Goal: Information Seeking & Learning: Check status

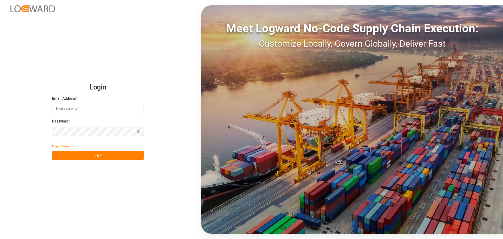
type input "[EMAIL_ADDRESS][PERSON_NAME][DOMAIN_NAME]"
click at [89, 158] on button "Log In" at bounding box center [98, 155] width 92 height 9
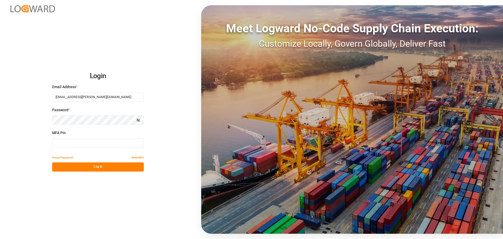
click at [82, 140] on input at bounding box center [98, 142] width 92 height 9
type input "510064"
click at [87, 168] on button "Log In" at bounding box center [98, 166] width 92 height 9
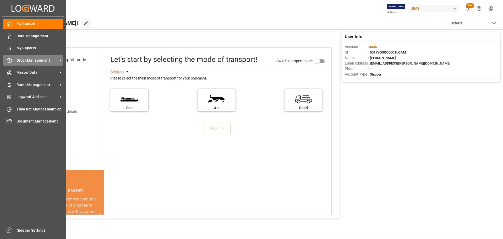
click at [34, 61] on span "Order Management" at bounding box center [37, 61] width 41 height 6
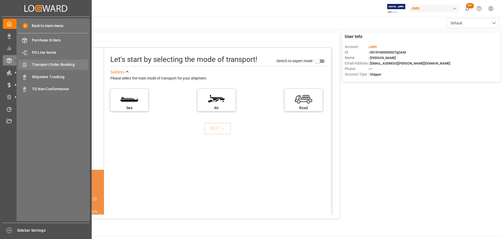
click at [57, 68] on div "Transport Order Booking Transport Order Booking" at bounding box center [53, 65] width 70 height 10
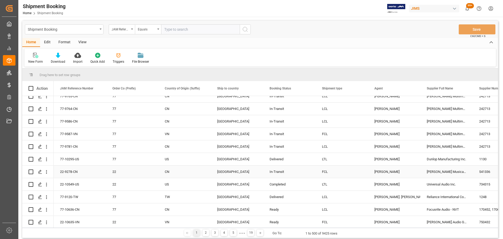
scroll to position [184, 0]
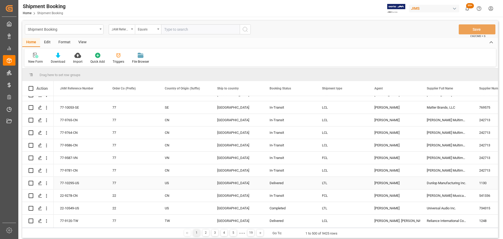
click at [64, 184] on div "77-10295-US" at bounding box center [80, 183] width 52 height 12
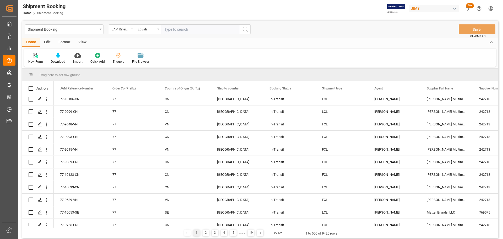
scroll to position [0, 0]
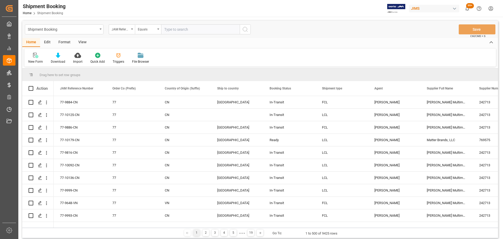
click at [185, 31] on input "text" at bounding box center [200, 29] width 79 height 10
click at [181, 32] on input "text" at bounding box center [200, 29] width 79 height 10
paste input "77-10295-US"
type input "77-10295-US"
click at [245, 29] on icon "search button" at bounding box center [245, 29] width 6 height 6
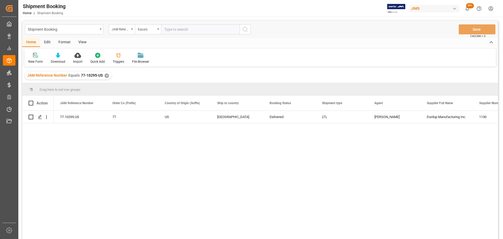
click at [233, 141] on div "77-10295-US 77 US [GEOGRAPHIC_DATA] Delivered LTL [PERSON_NAME] Dunlop Manufact…" at bounding box center [276, 177] width 445 height 132
click at [106, 75] on div "✕" at bounding box center [107, 75] width 4 height 4
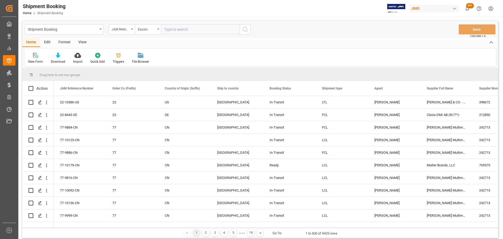
click at [177, 25] on input "text" at bounding box center [200, 29] width 79 height 10
paste input "77-10517-US"
type input "77-10517-US"
click at [246, 31] on icon "search button" at bounding box center [245, 29] width 6 height 6
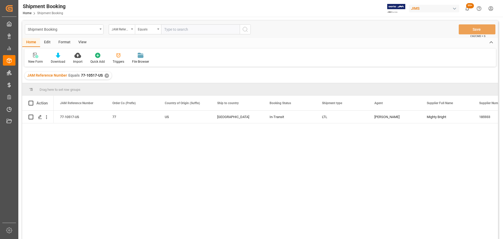
click at [99, 148] on div "77-10517-US 77 US Canada In-Transit LTL [PERSON_NAME] Mighty Bright 185933 0" at bounding box center [276, 177] width 445 height 132
click at [39, 120] on div "Press SPACE to select this row." at bounding box center [40, 117] width 8 height 10
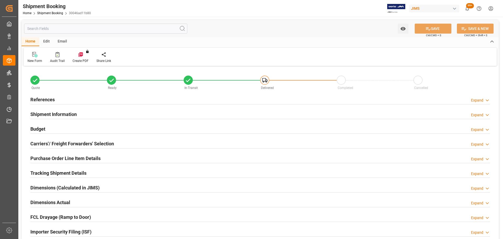
type input "246.4591"
type input "187.5454"
type input "100"
type input "2513.15"
click at [59, 133] on div "Budget Expand" at bounding box center [260, 129] width 467 height 15
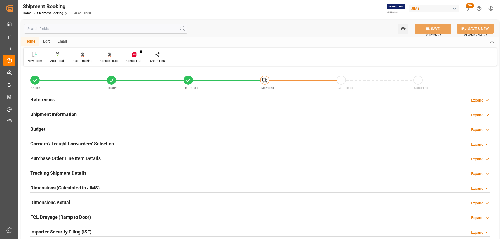
click at [59, 131] on div "Budget Expand" at bounding box center [260, 128] width 460 height 10
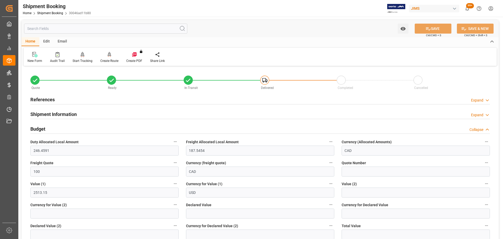
click at [49, 127] on div "Budget Collapse" at bounding box center [260, 128] width 460 height 10
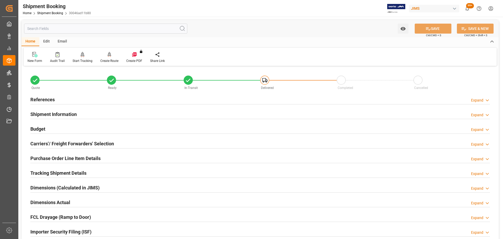
click at [51, 98] on h2 "References" at bounding box center [42, 99] width 24 height 7
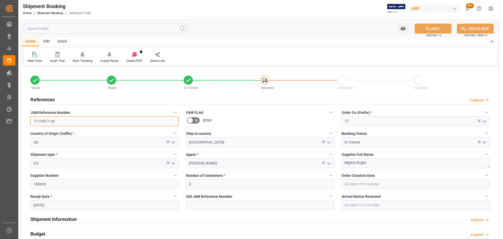
drag, startPoint x: 61, startPoint y: 123, endPoint x: 17, endPoint y: 123, distance: 43.8
click at [17, 123] on div "Created by potrace 1.15, written by [PERSON_NAME] [DATE]-[DATE] Created by potr…" at bounding box center [251, 119] width 503 height 239
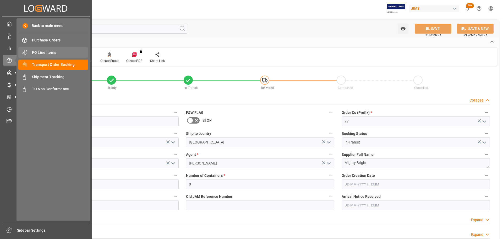
click at [45, 54] on span "PO Line Items" at bounding box center [60, 53] width 56 height 6
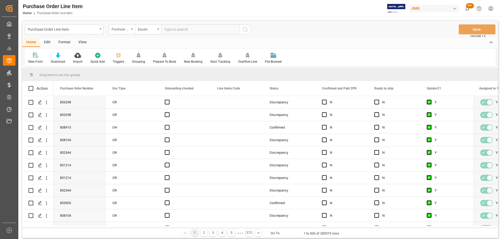
click at [183, 31] on input "text" at bounding box center [200, 29] width 79 height 10
type input "77-10517-US"
click at [130, 28] on div "Purchase Order Number" at bounding box center [122, 29] width 26 height 10
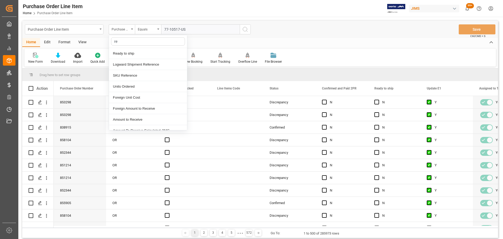
type input "ref"
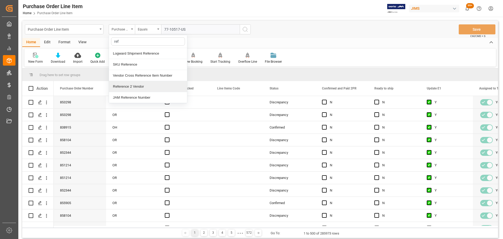
click at [130, 87] on div "Reference 2 Vendor" at bounding box center [148, 86] width 78 height 11
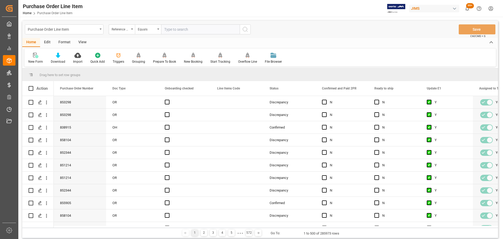
click at [242, 30] on button "search button" at bounding box center [245, 29] width 11 height 10
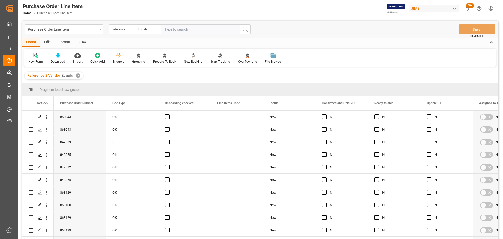
click at [172, 31] on input "text" at bounding box center [200, 29] width 79 height 10
paste input "77-10517-US"
type input "77-10517-US"
click at [252, 29] on div "Purchase Order Line Item Reference 2 Vendor Equals 77-10517-US Save Ctrl/CMD + S" at bounding box center [260, 29] width 476 height 17
click at [247, 28] on icon "search button" at bounding box center [245, 29] width 6 height 6
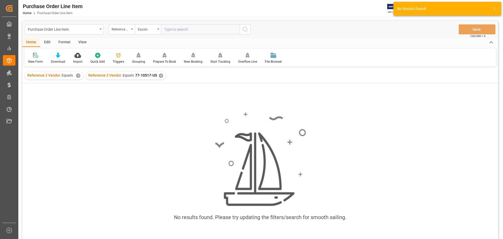
click at [78, 76] on div "✕" at bounding box center [78, 75] width 4 height 4
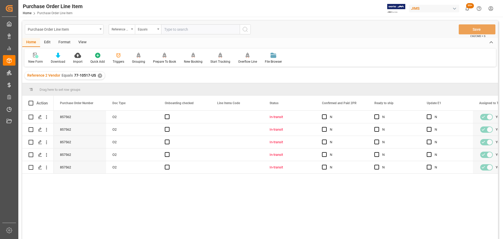
click at [78, 42] on div "View" at bounding box center [82, 42] width 16 height 9
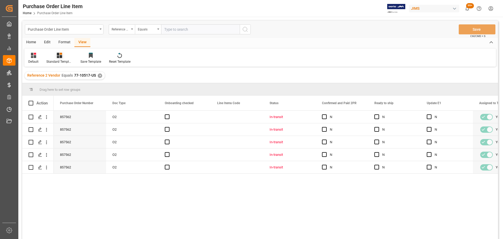
click at [55, 57] on div at bounding box center [59, 55] width 26 height 6
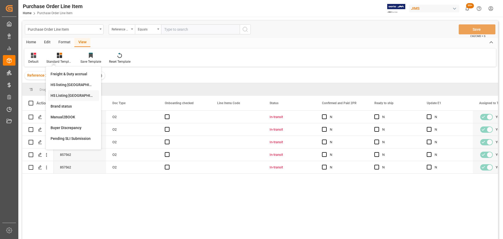
click at [62, 96] on div "HS Listing [GEOGRAPHIC_DATA]" at bounding box center [74, 96] width 46 height 6
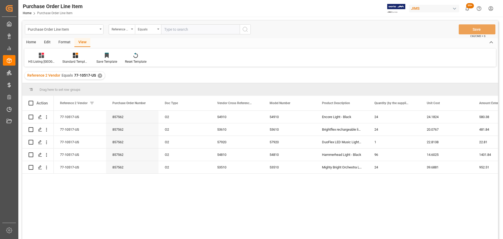
click at [33, 42] on div "Home" at bounding box center [31, 42] width 18 height 9
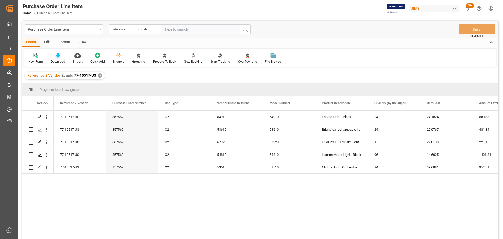
click at [57, 55] on icon at bounding box center [58, 55] width 4 height 5
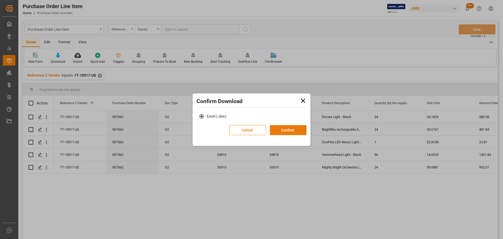
click at [278, 130] on button "Confirm" at bounding box center [288, 130] width 37 height 10
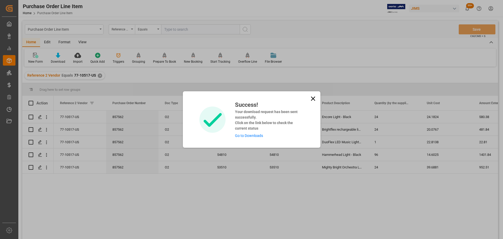
click at [248, 137] on link "Go to Downloads" at bounding box center [249, 135] width 28 height 4
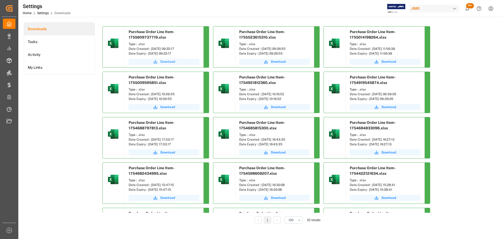
click at [152, 63] on button "Download" at bounding box center [164, 61] width 71 height 6
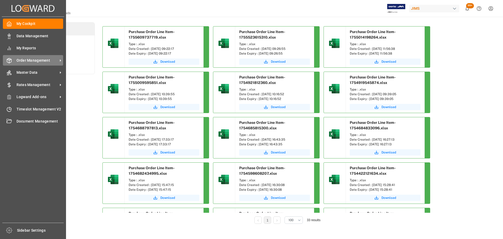
click at [16, 56] on div "Order Management Order Management" at bounding box center [33, 60] width 60 height 10
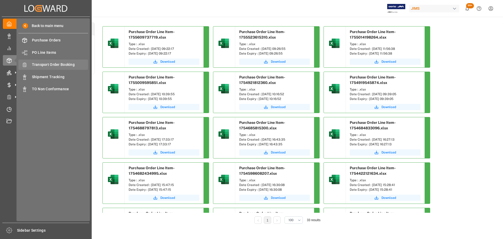
click at [65, 64] on span "Transport Order Booking" at bounding box center [60, 65] width 56 height 6
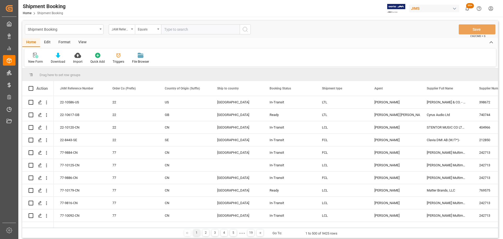
type input "Supply Chain Inbound <SupplyChainInbound@JamIndustries.com>"
click at [188, 32] on input "text" at bounding box center [200, 29] width 79 height 10
paste input "77-10517-US"
type input "77-10517-US"
click at [246, 26] on icon "search button" at bounding box center [245, 29] width 6 height 6
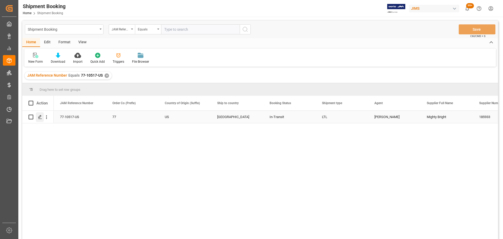
click at [40, 116] on icon "Press SPACE to select this row." at bounding box center [40, 117] width 4 height 4
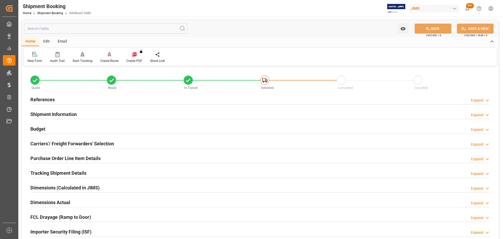
click at [57, 100] on div "References Expand" at bounding box center [260, 99] width 460 height 10
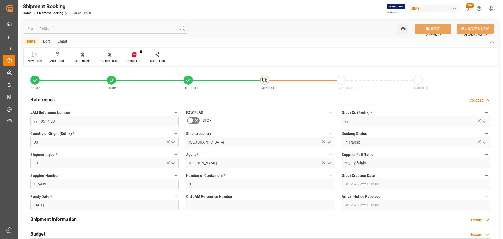
click at [57, 100] on div "References Collapse" at bounding box center [260, 99] width 460 height 10
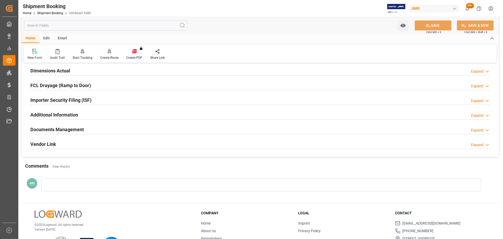
scroll to position [155, 0]
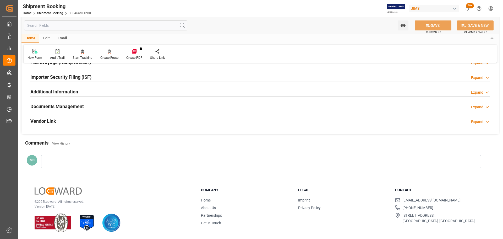
click at [57, 102] on div "Documents Management" at bounding box center [56, 106] width 53 height 10
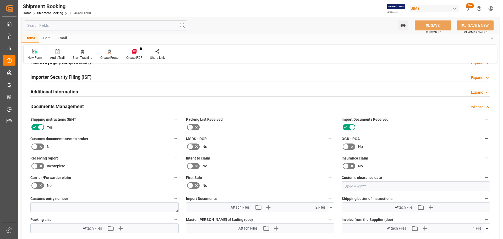
click at [42, 146] on icon at bounding box center [41, 146] width 6 height 6
click at [0, 0] on input "checkbox" at bounding box center [0, 0] width 0 height 0
click at [438, 26] on button "SAVE" at bounding box center [433, 25] width 37 height 10
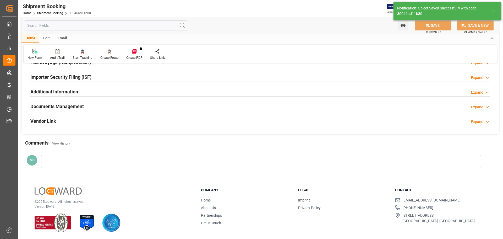
click at [101, 104] on div "Documents Management Expand" at bounding box center [260, 106] width 460 height 10
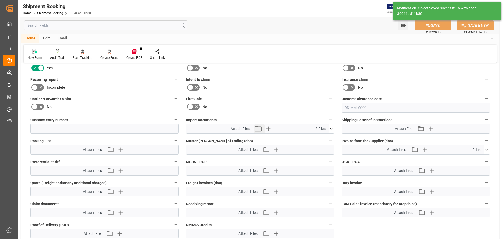
click at [264, 126] on button "Attach existing file" at bounding box center [259, 128] width 11 height 8
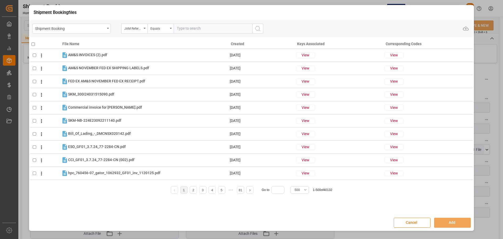
click at [403, 220] on button "Cancel" at bounding box center [412, 223] width 37 height 10
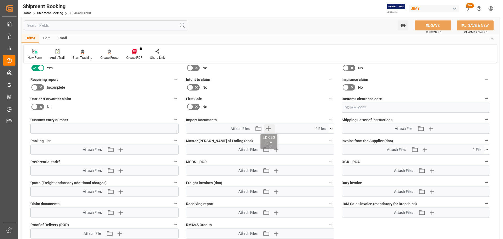
click at [272, 128] on icon "button" at bounding box center [268, 128] width 8 height 8
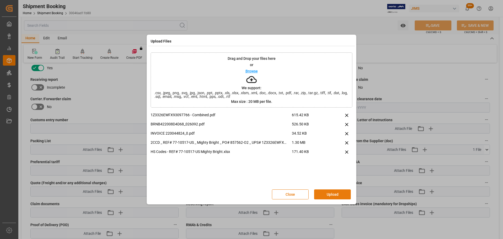
click at [340, 192] on button "Upload" at bounding box center [332, 194] width 37 height 10
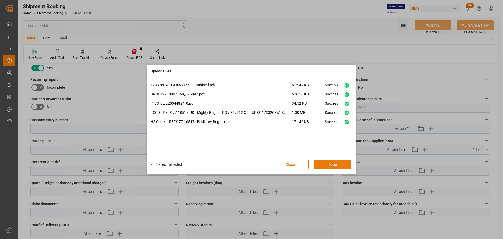
click at [338, 165] on button "Done" at bounding box center [332, 164] width 37 height 10
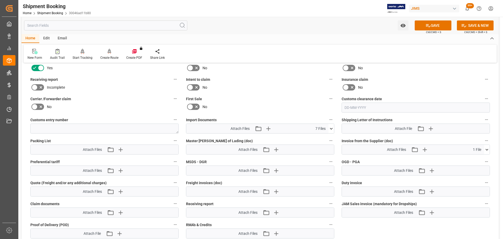
click at [332, 127] on icon at bounding box center [332, 129] width 6 height 6
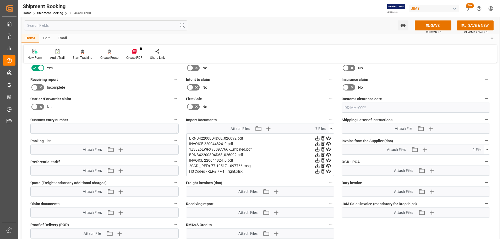
click at [320, 138] on icon at bounding box center [318, 138] width 4 height 4
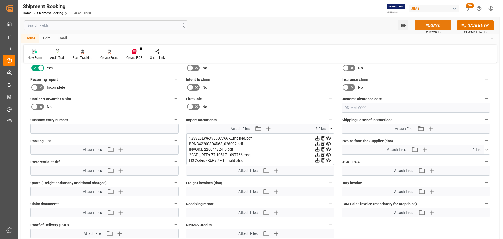
click at [422, 24] on button "SAVE" at bounding box center [433, 25] width 37 height 10
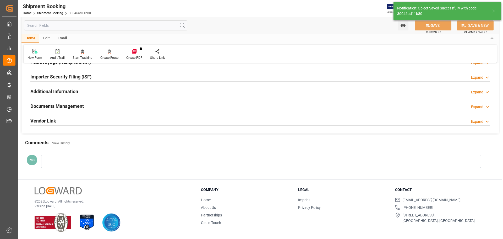
scroll to position [155, 0]
click at [82, 106] on h2 "Documents Management" at bounding box center [56, 106] width 53 height 7
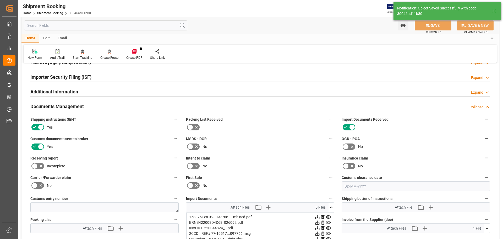
scroll to position [233, 0]
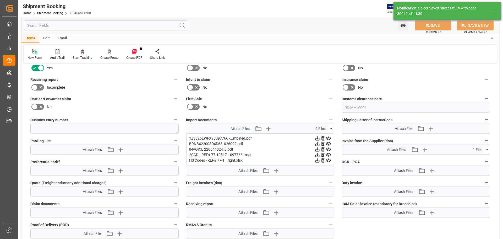
click at [330, 129] on icon at bounding box center [332, 129] width 6 height 6
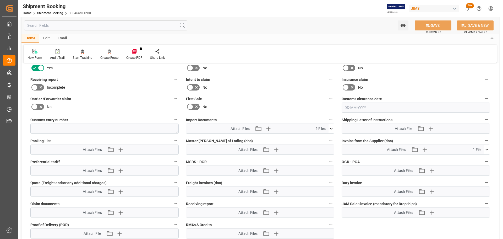
click at [333, 129] on icon at bounding box center [332, 129] width 6 height 6
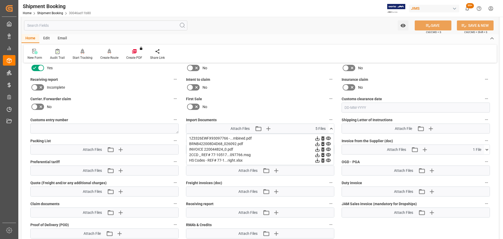
click at [333, 129] on icon at bounding box center [331, 129] width 3 height 2
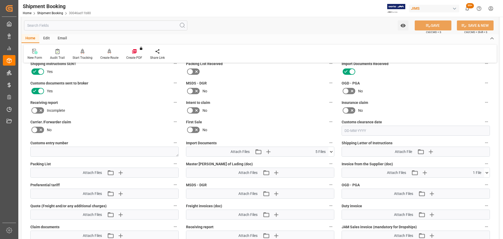
scroll to position [128, 0]
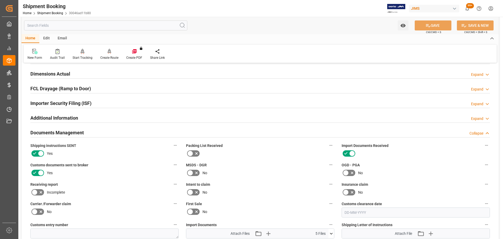
click at [93, 132] on div "Documents Management Collapse" at bounding box center [260, 132] width 460 height 10
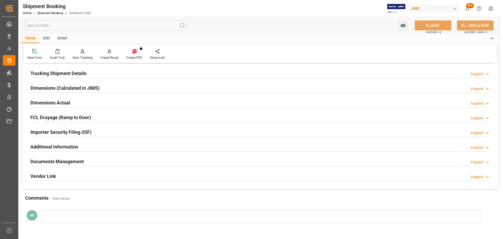
scroll to position [76, 0]
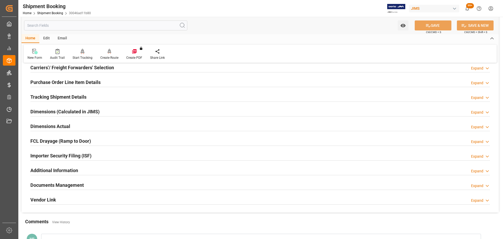
click at [86, 121] on div "Dimensions Actual Expand" at bounding box center [260, 126] width 460 height 10
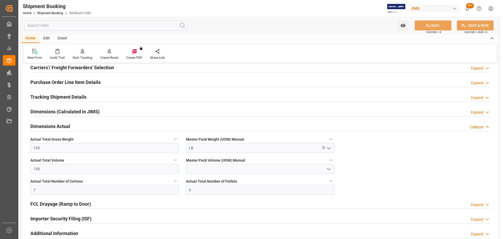
click at [86, 121] on div "Dimensions Actual Collapse" at bounding box center [260, 126] width 460 height 10
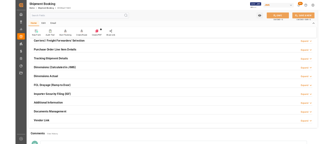
scroll to position [0, 0]
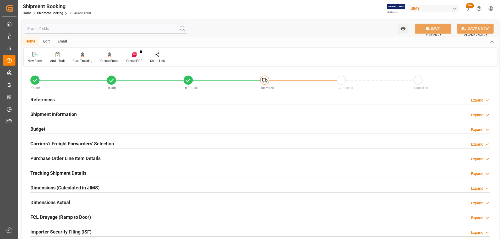
click at [68, 127] on div "Budget Expand" at bounding box center [260, 128] width 460 height 10
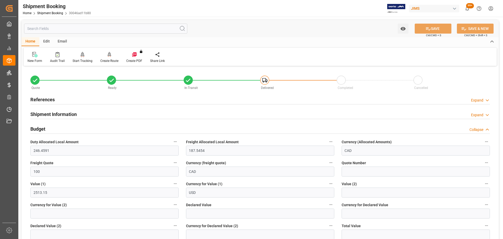
click at [68, 127] on div "Budget Collapse" at bounding box center [260, 128] width 460 height 10
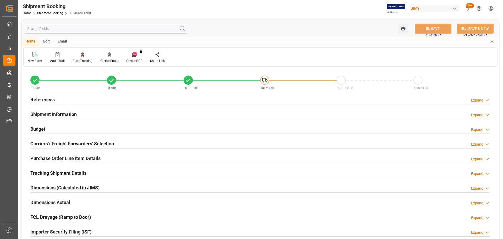
click at [62, 101] on div "References Expand" at bounding box center [260, 99] width 460 height 10
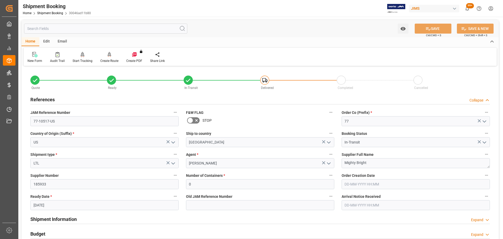
click at [61, 100] on div "References Collapse" at bounding box center [260, 99] width 460 height 10
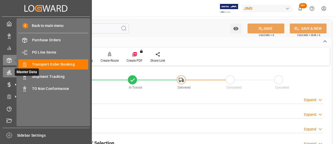
click at [9, 73] on icon at bounding box center [9, 73] width 5 height 5
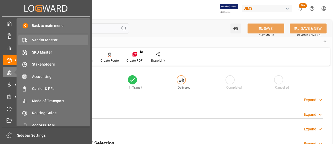
click at [40, 39] on span "Vendor Master" at bounding box center [60, 40] width 56 height 6
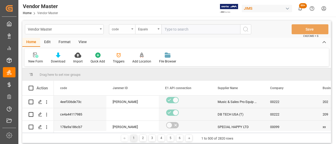
click at [116, 31] on div "code" at bounding box center [121, 29] width 18 height 6
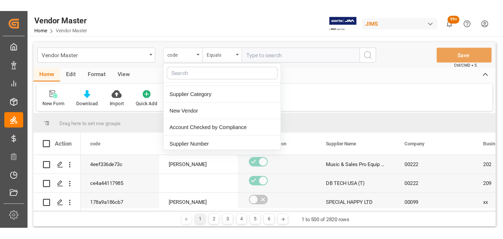
scroll to position [79, 0]
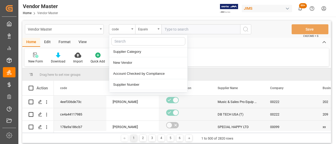
click at [143, 83] on div "Supplier Number" at bounding box center [148, 84] width 78 height 11
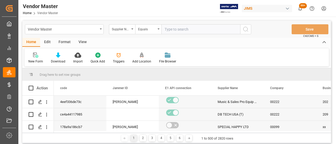
click at [172, 28] on input "text" at bounding box center [200, 29] width 79 height 10
paste input "359102"
type input "359102"
click at [241, 29] on button "search button" at bounding box center [245, 29] width 11 height 10
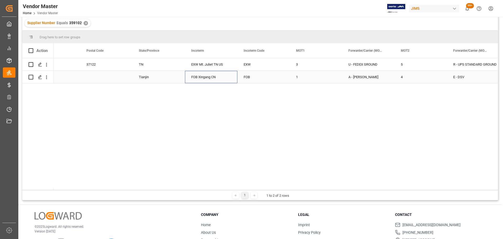
click at [199, 75] on div "FOB Xingang CN" at bounding box center [211, 77] width 52 height 12
click at [139, 71] on div "Tianjin" at bounding box center [159, 77] width 52 height 12
click at [208, 78] on div "FOB Xingang CN" at bounding box center [211, 77] width 52 height 12
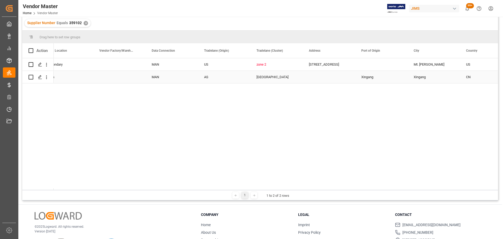
click at [325, 77] on div "Press SPACE to select this row." at bounding box center [329, 77] width 52 height 12
click at [317, 65] on div "12020 Eastgate Blvd." at bounding box center [329, 64] width 52 height 12
click at [317, 77] on div "Press SPACE to select this row." at bounding box center [329, 77] width 52 height 12
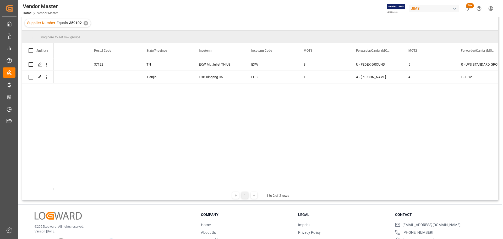
scroll to position [0, 1236]
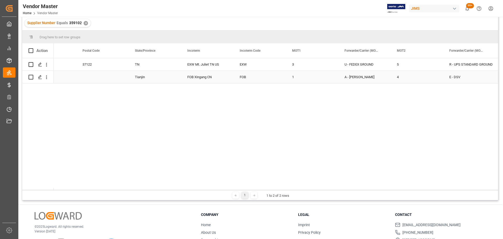
click at [137, 78] on div "Tianjin" at bounding box center [155, 77] width 52 height 12
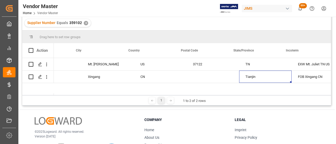
scroll to position [0, 1138]
